Goal: Task Accomplishment & Management: Manage account settings

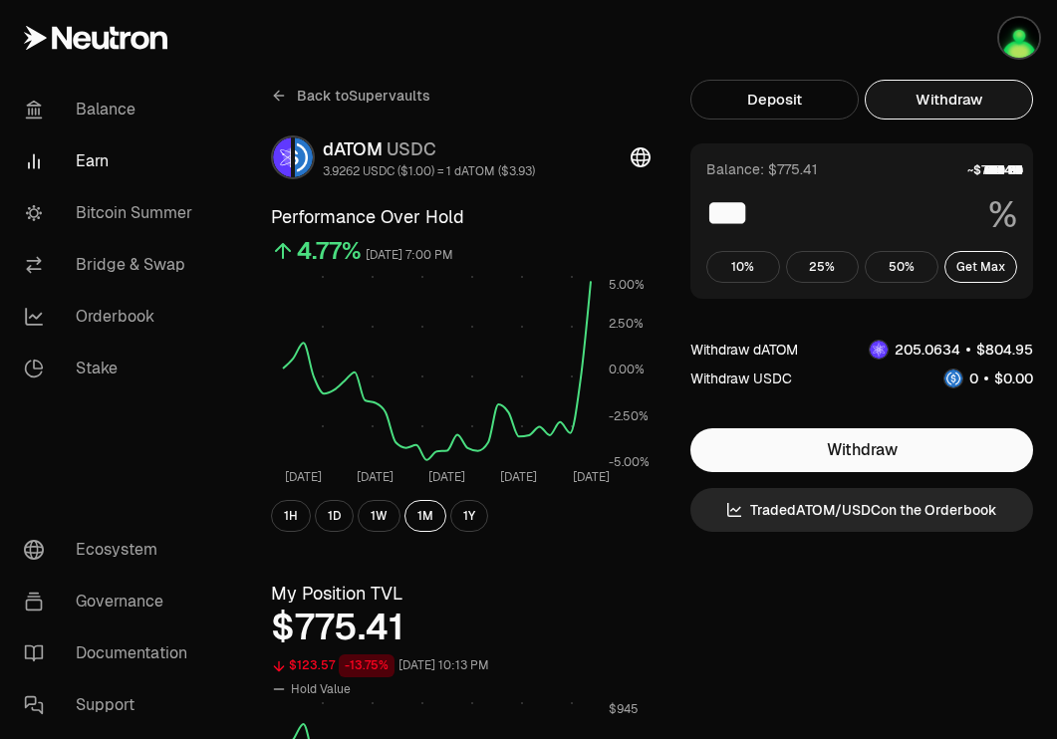
scroll to position [4, 0]
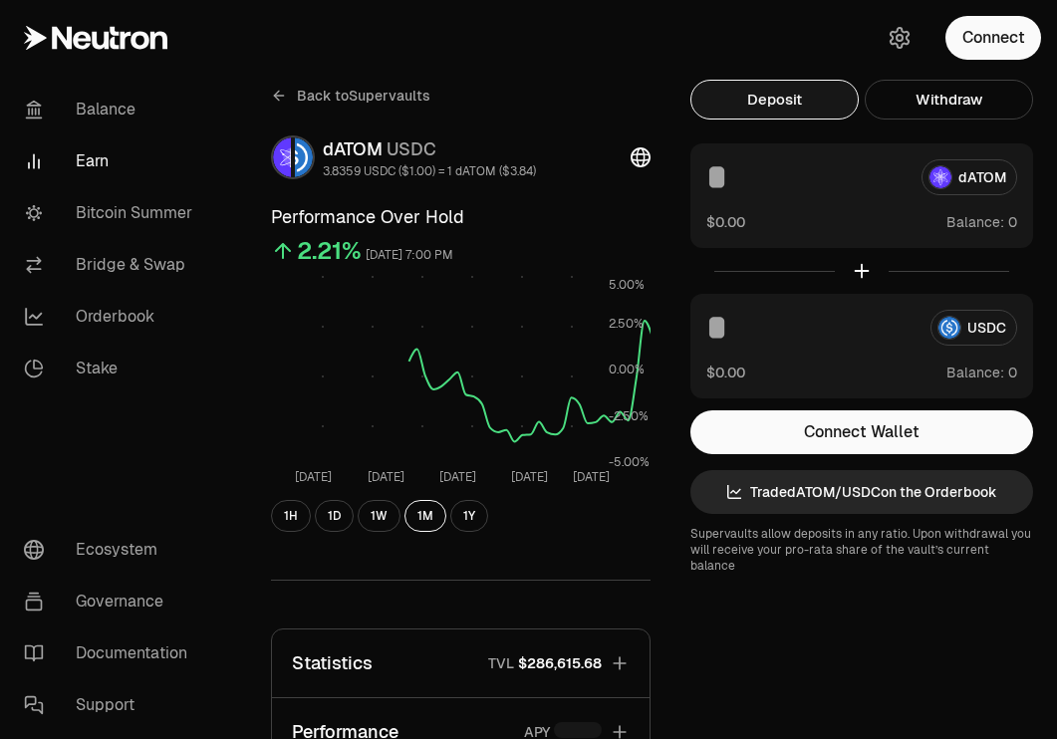
scroll to position [4, 0]
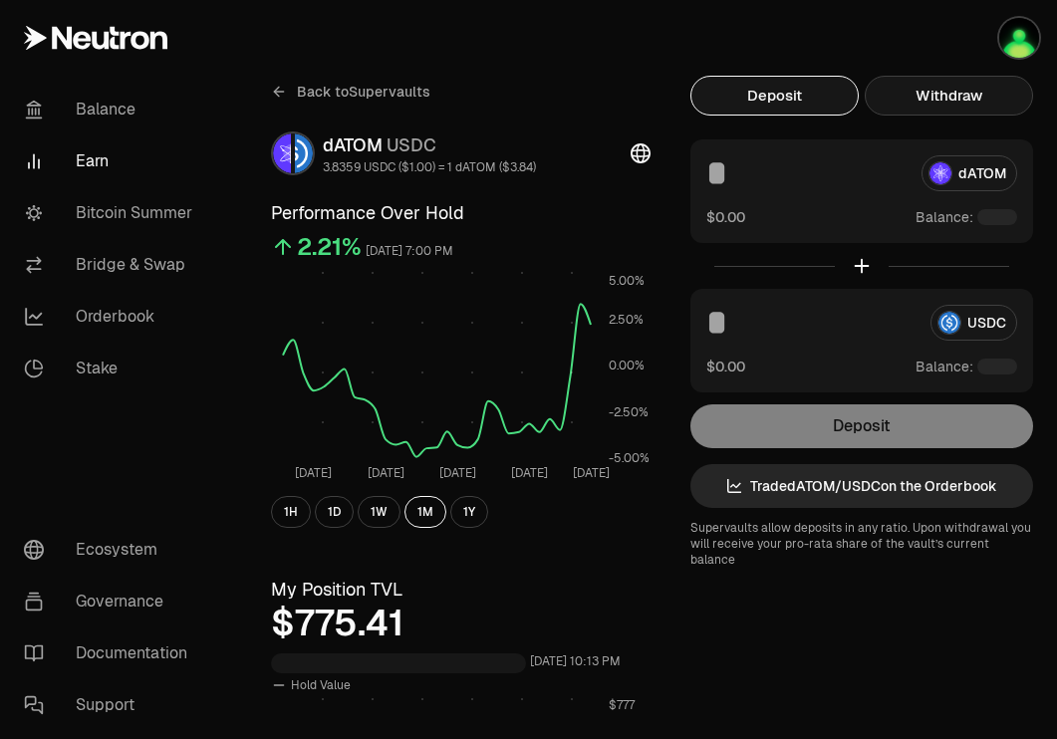
click at [972, 99] on button "Withdraw" at bounding box center [949, 96] width 168 height 40
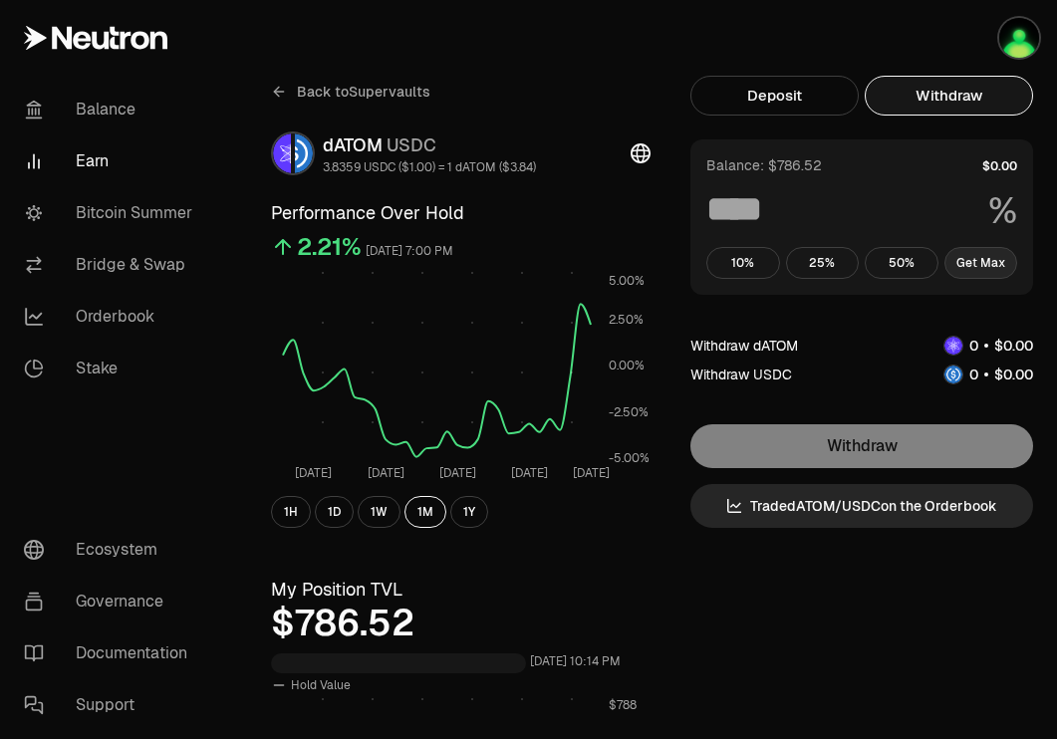
click at [968, 265] on button "Get Max" at bounding box center [982, 263] width 74 height 32
type input "***"
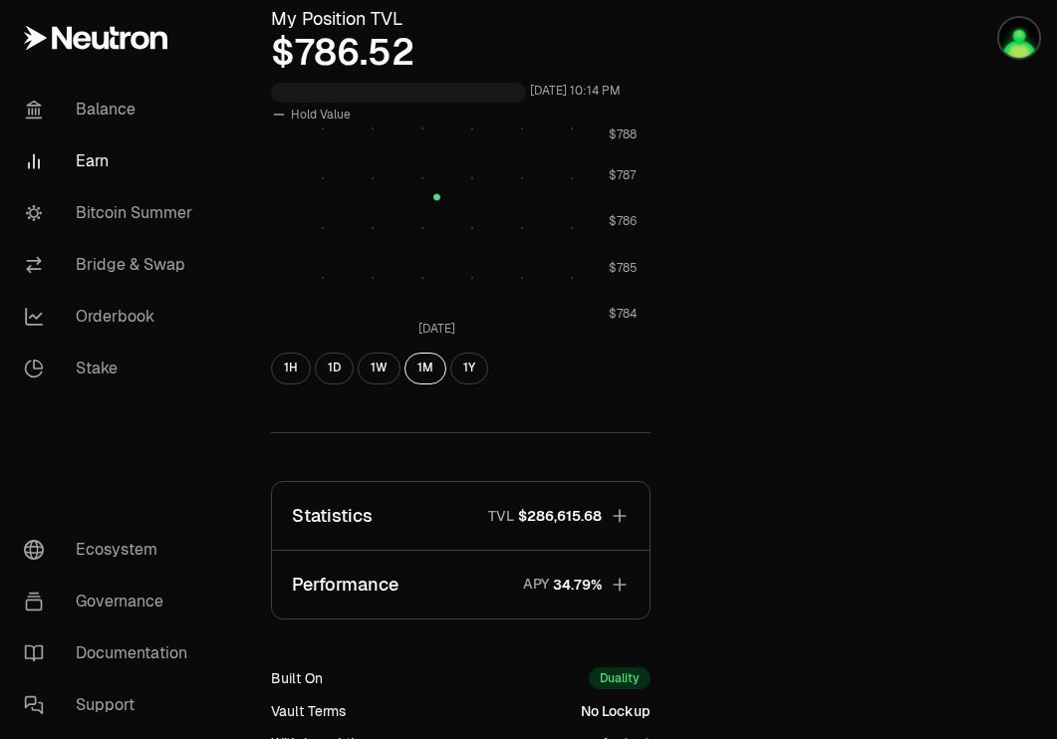
scroll to position [599, 0]
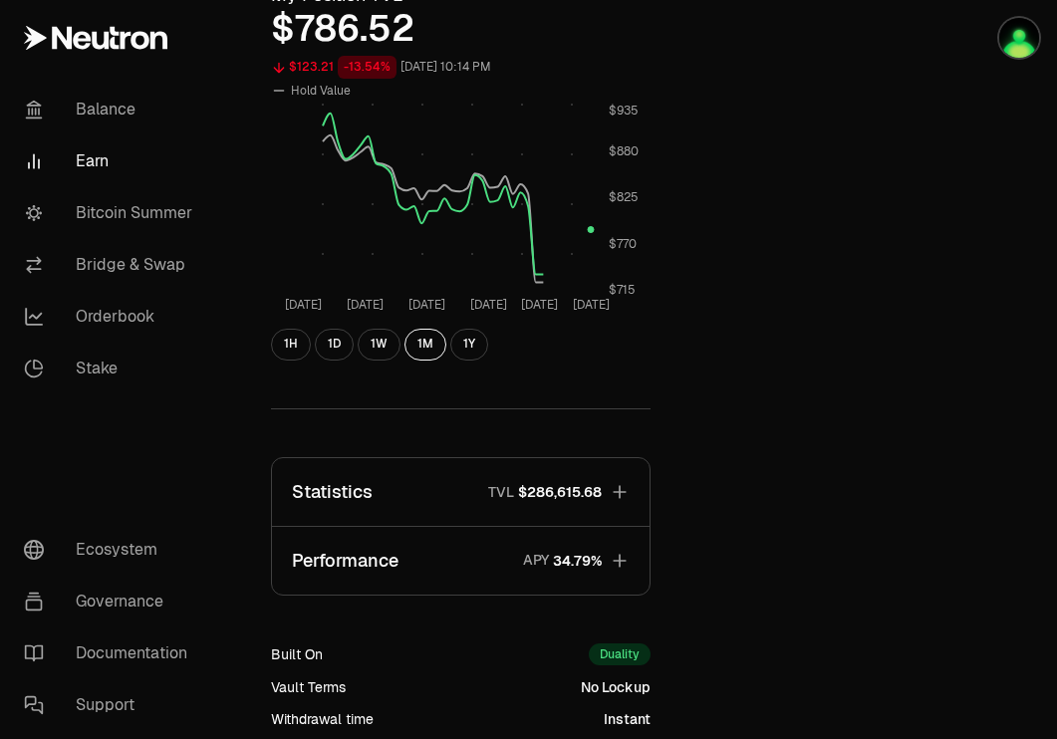
click at [607, 488] on button "Statistics TVL $286,615.68" at bounding box center [461, 492] width 378 height 68
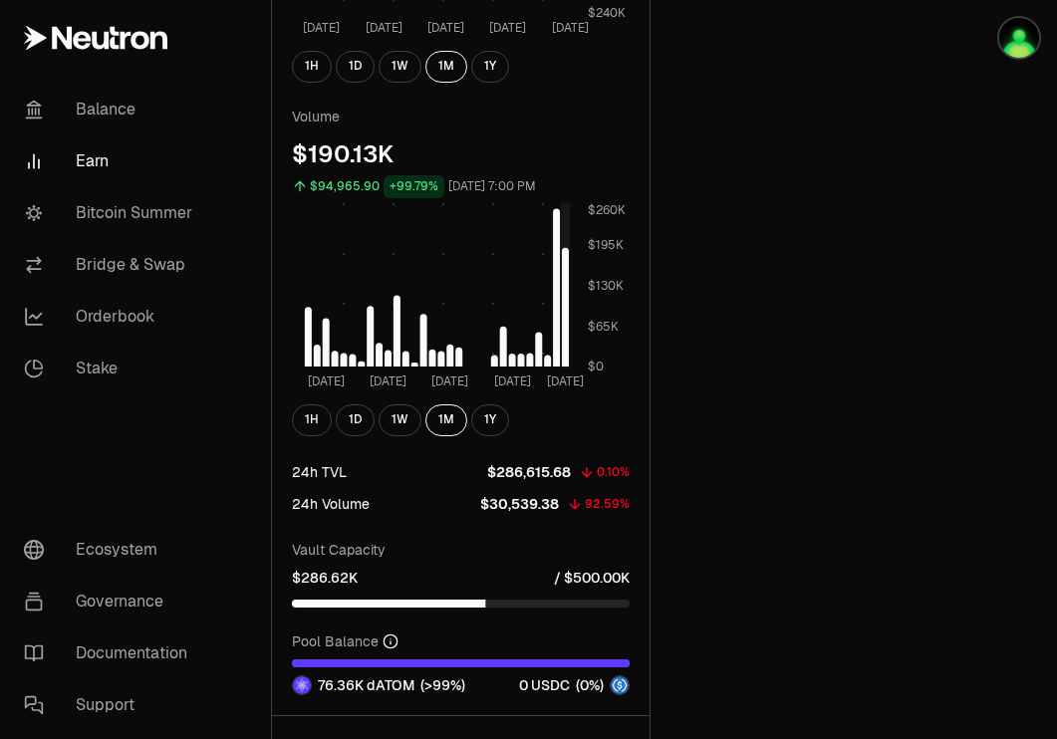
scroll to position [1387, 0]
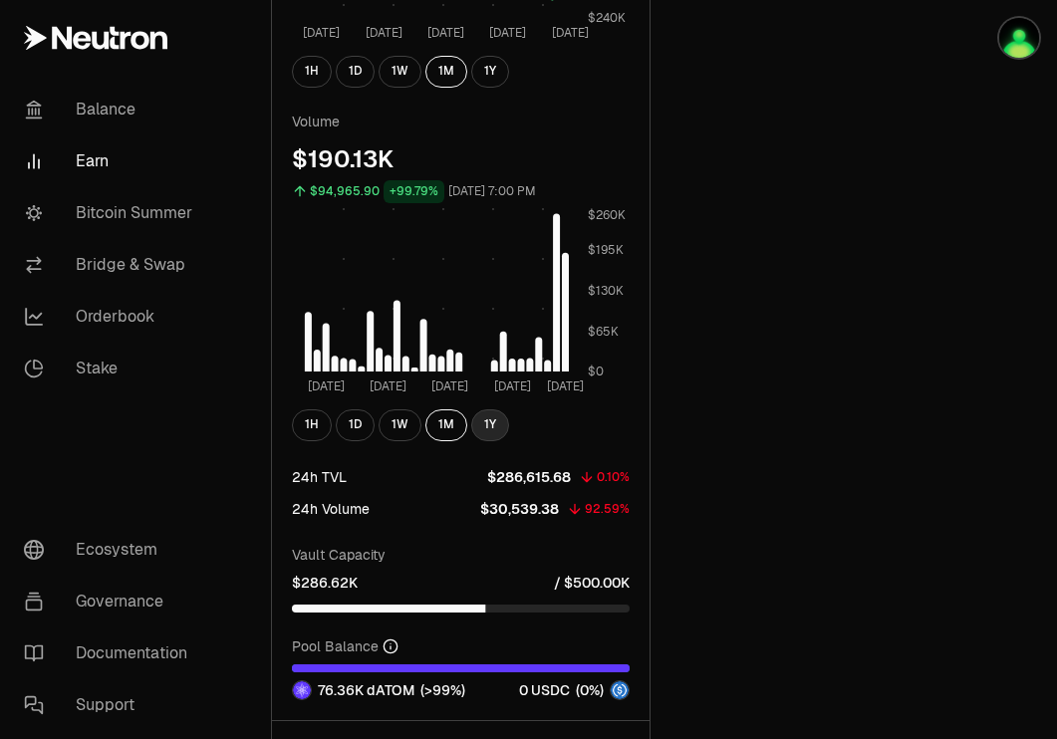
click at [490, 417] on button "1Y" at bounding box center [490, 426] width 38 height 32
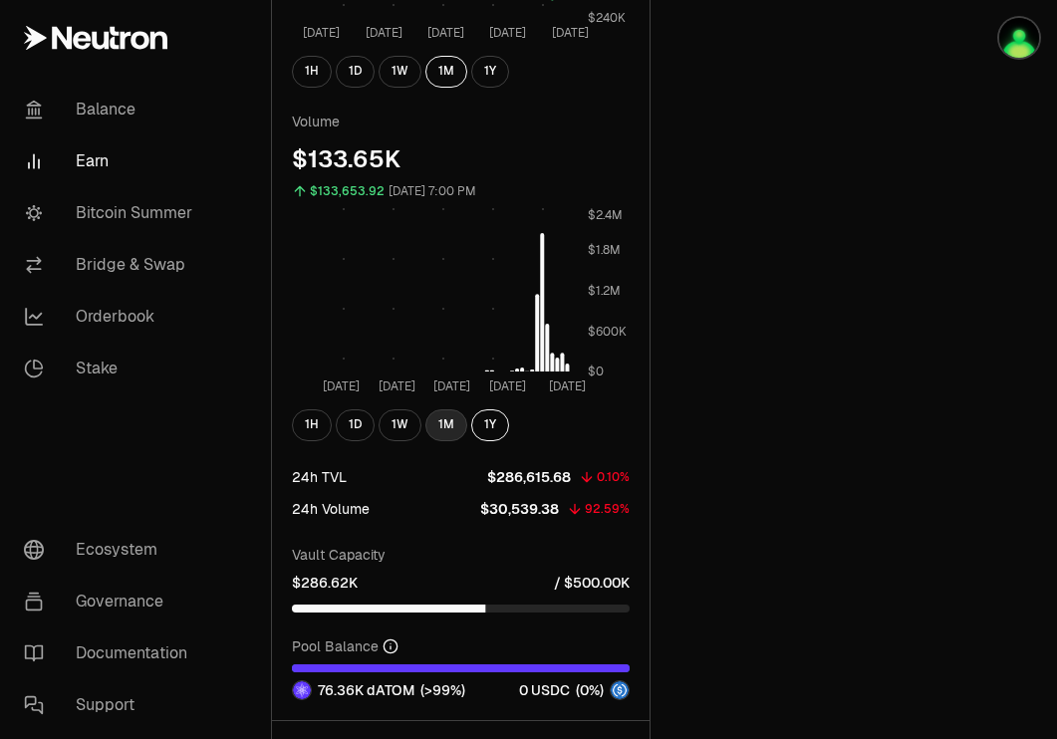
click at [444, 415] on button "1M" at bounding box center [446, 426] width 42 height 32
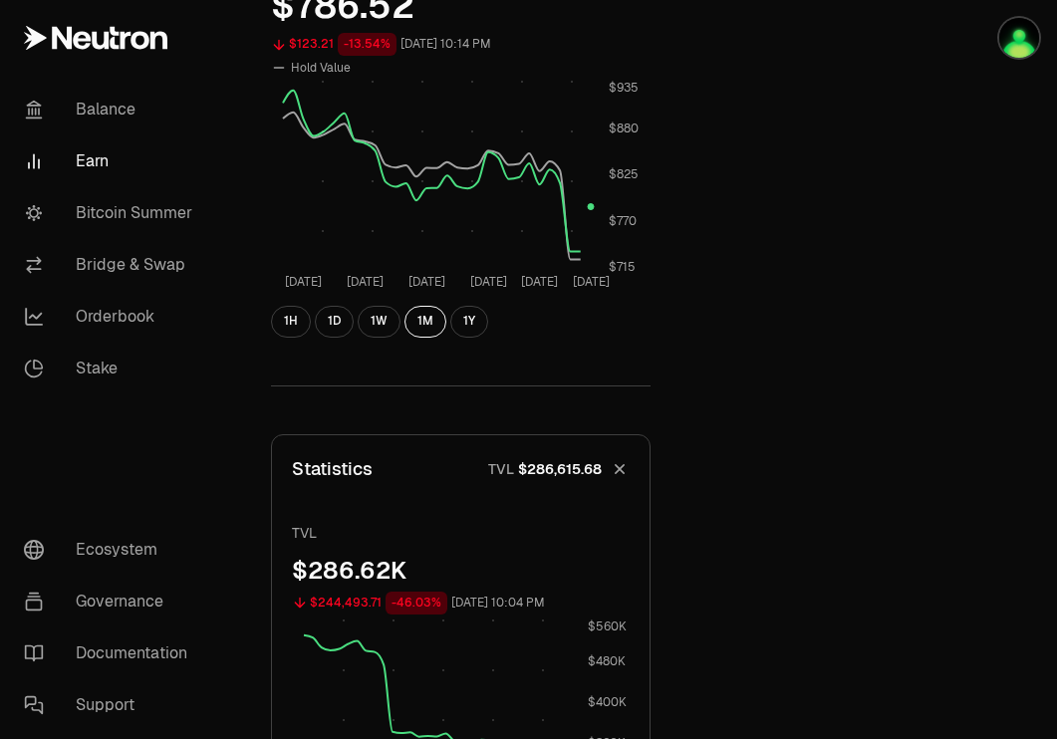
scroll to position [0, 0]
